Goal: Information Seeking & Learning: Learn about a topic

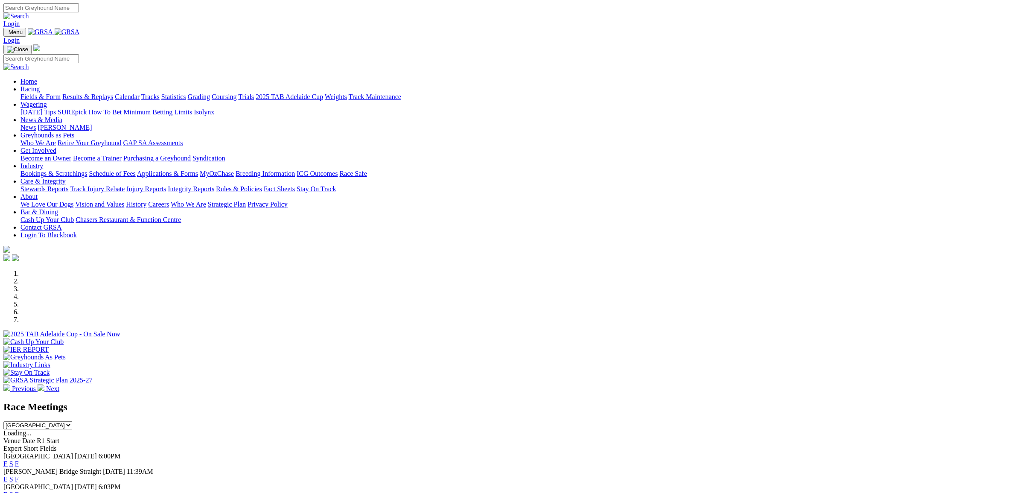
select select "NSW"
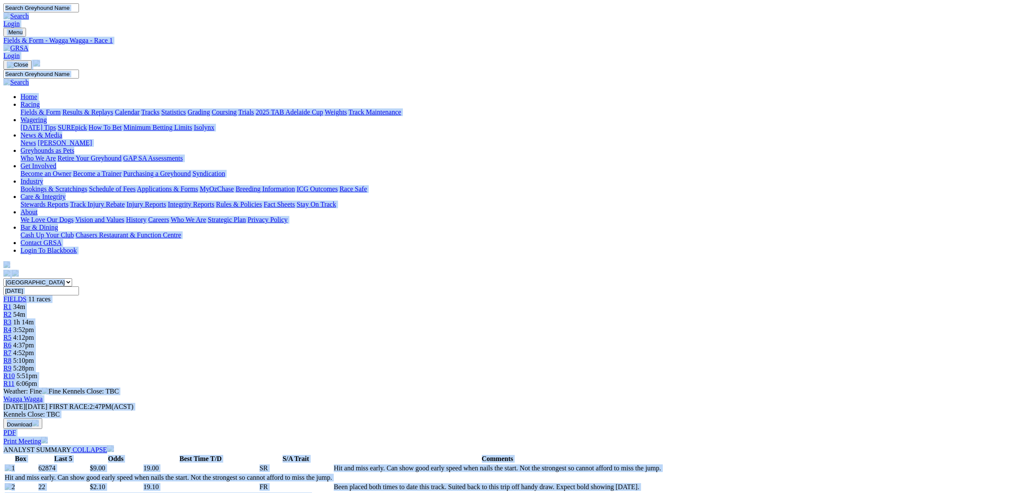
copy body "Login Menu Fields & Form - Wagga Wagga - Race 1 Login Home Racing Fields & Form…"
click at [12, 311] on span "R2" at bounding box center [7, 314] width 8 height 7
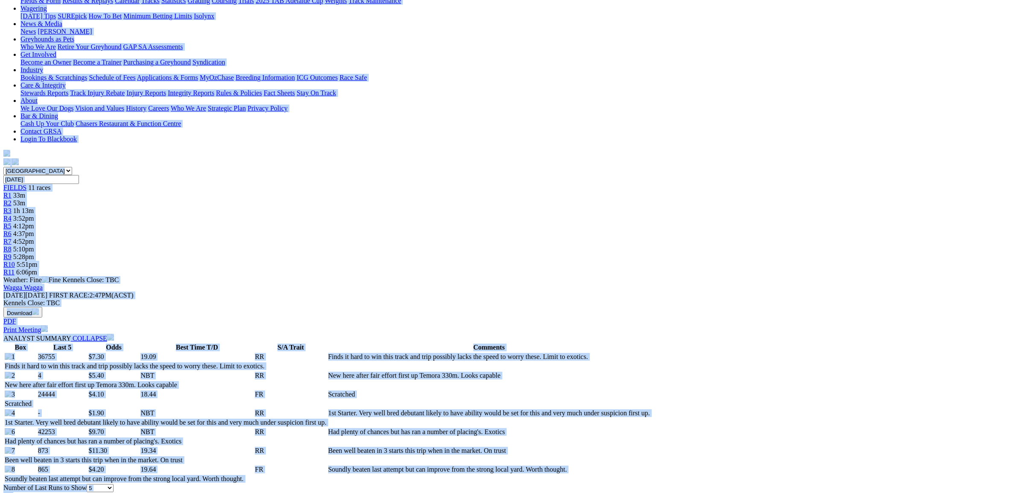
scroll to position [107, 0]
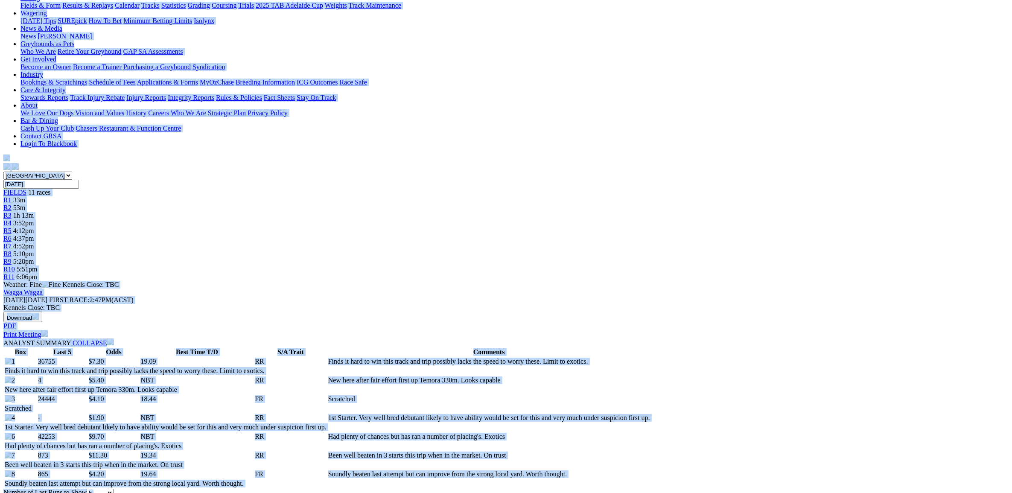
click at [34, 212] on span "1h 13m" at bounding box center [23, 215] width 20 height 7
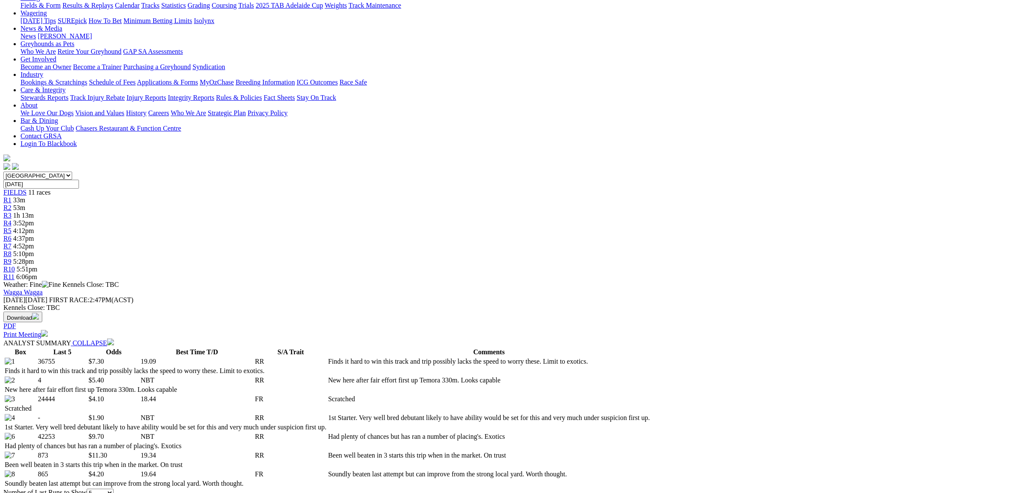
click at [12, 212] on span "R3" at bounding box center [7, 215] width 8 height 7
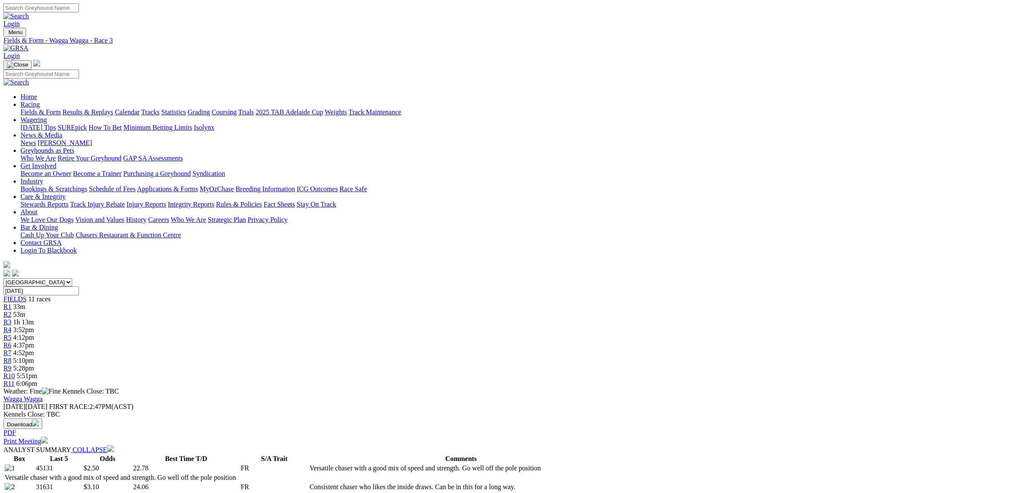
click at [29, 44] on img at bounding box center [15, 48] width 25 height 8
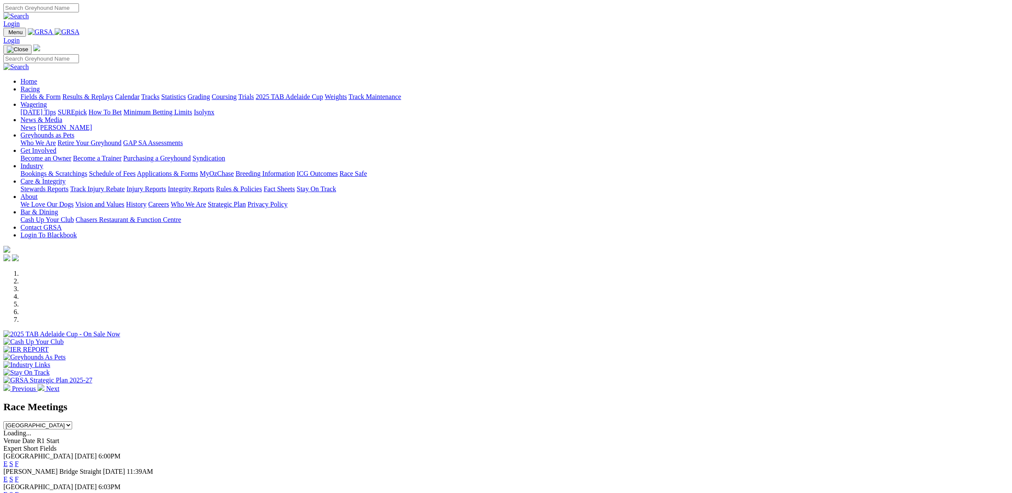
drag, startPoint x: 759, startPoint y: 345, endPoint x: 758, endPoint y: 351, distance: 6.0
select select "WA"
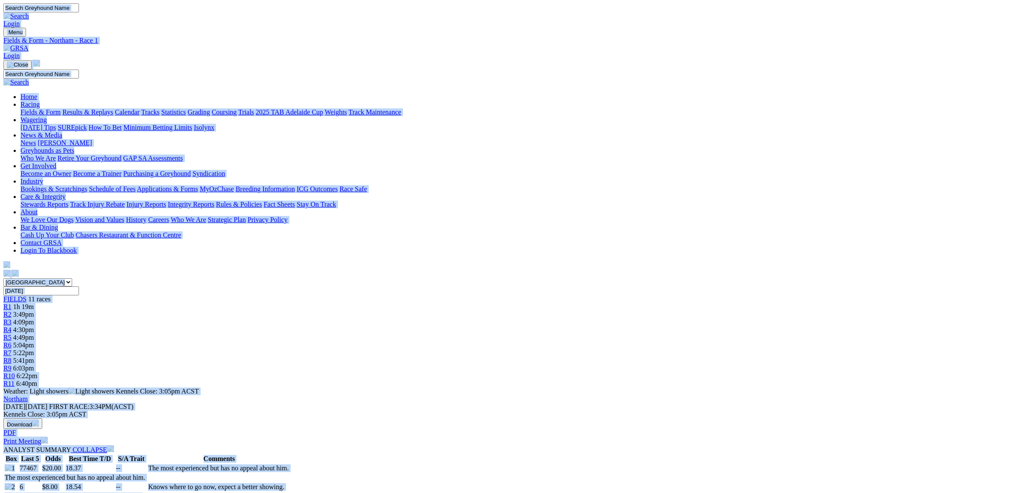
copy body "Login Menu Fields & Form - Northam - Race 1 Login Home Racing Fields & Form Res…"
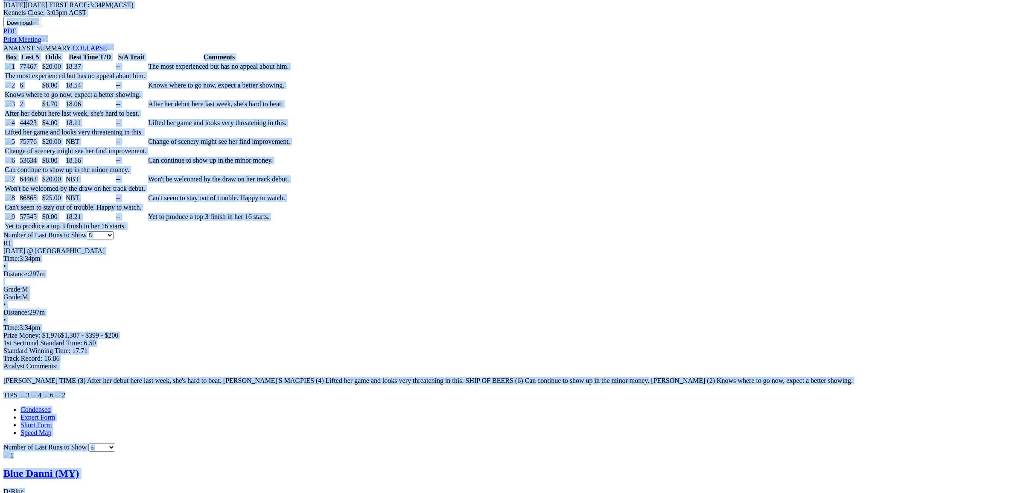
scroll to position [480, 0]
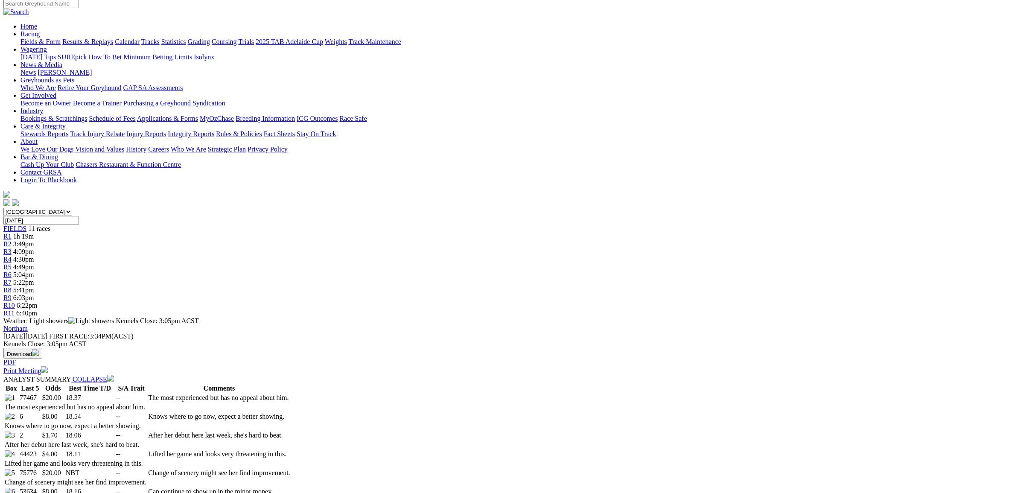
scroll to position [0, 0]
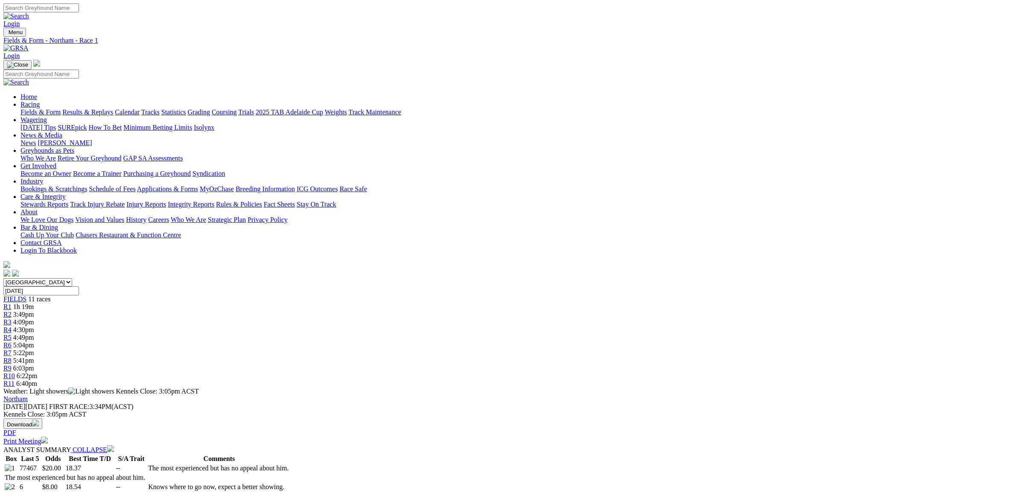
click at [29, 44] on img at bounding box center [15, 48] width 25 height 8
